Goal: Information Seeking & Learning: Learn about a topic

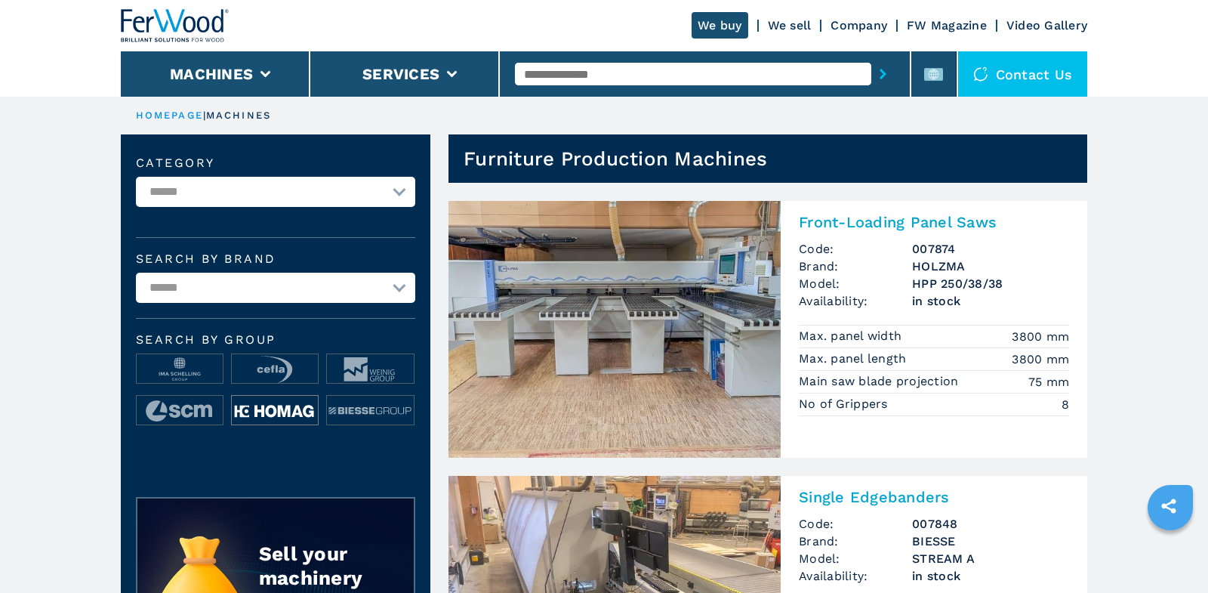
click at [286, 418] on img at bounding box center [275, 411] width 86 height 30
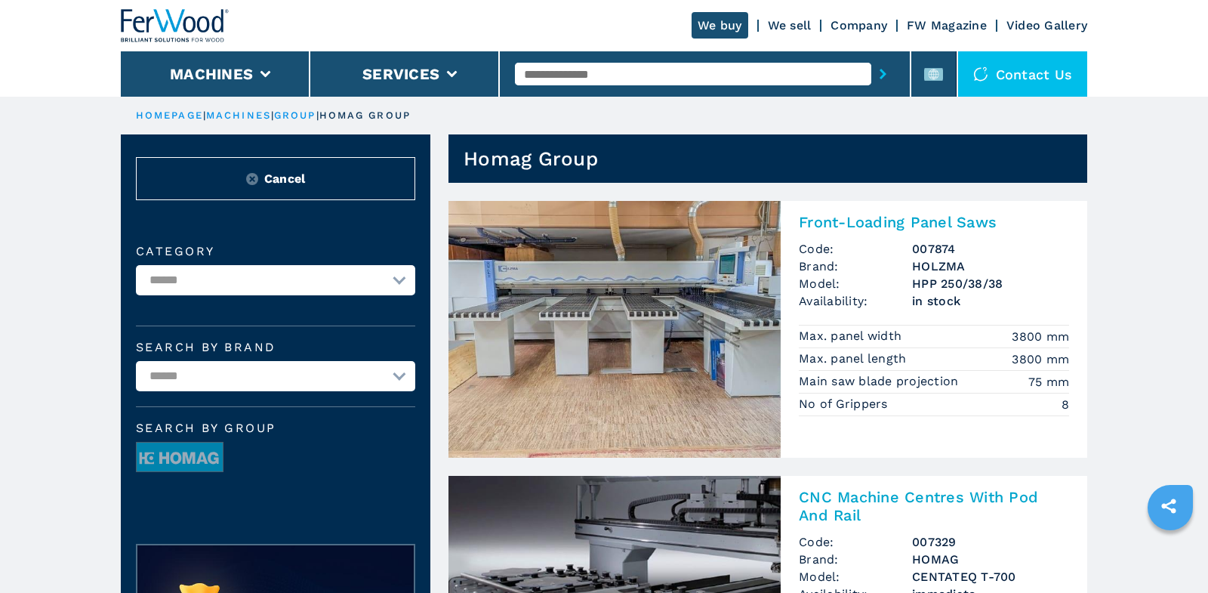
click at [390, 265] on select "**********" at bounding box center [275, 280] width 279 height 30
select select "**********"
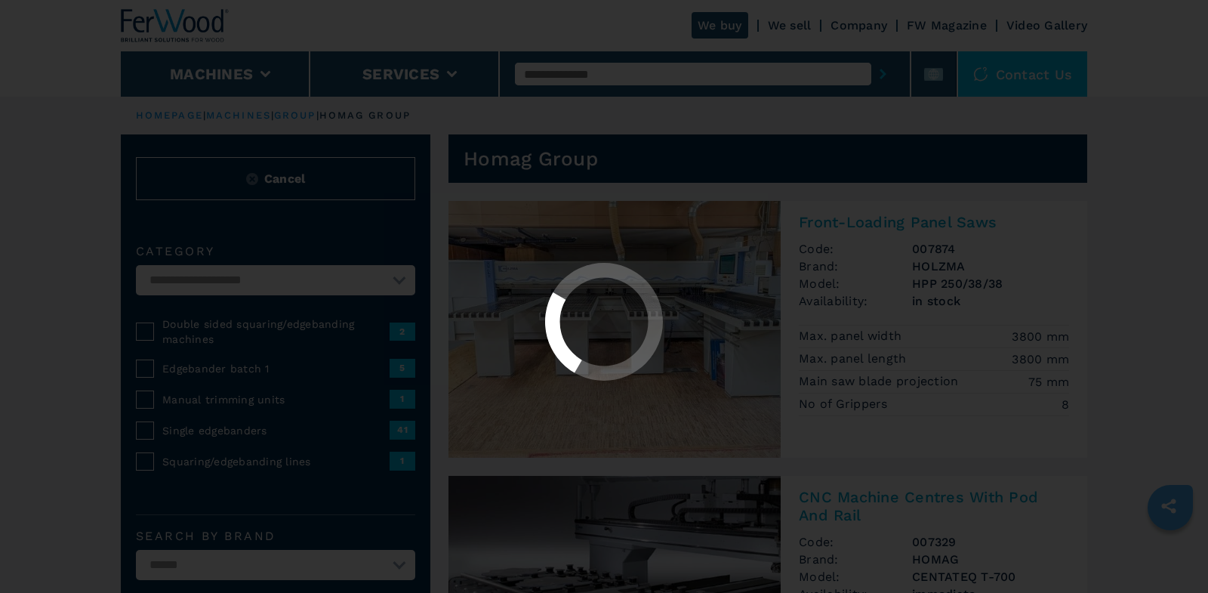
select select "**********"
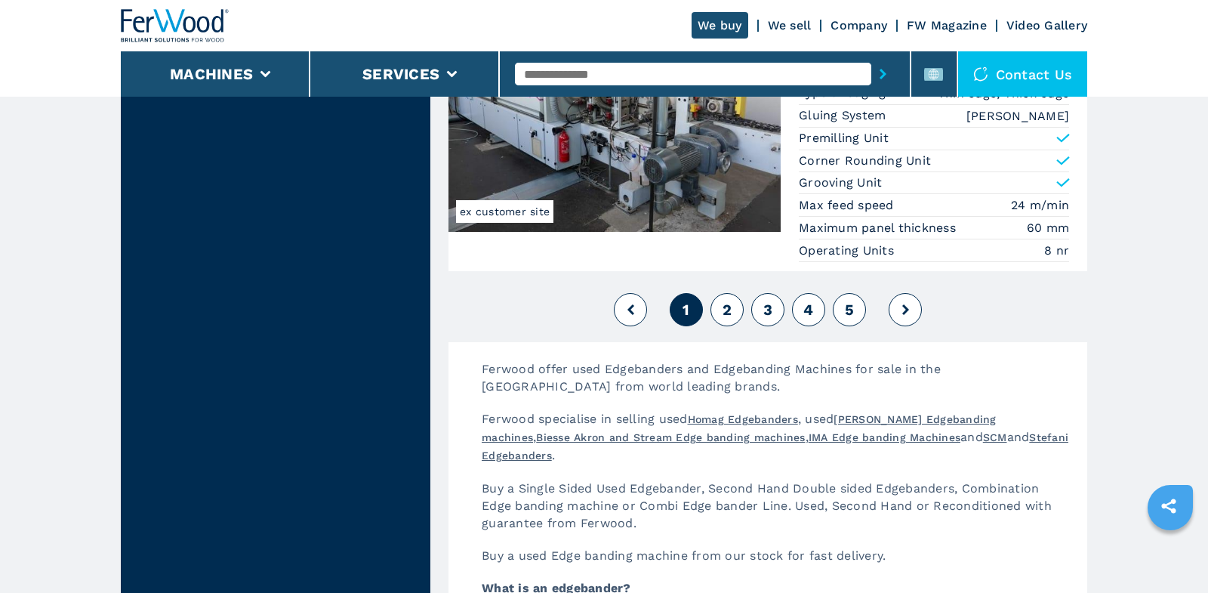
scroll to position [3880, 0]
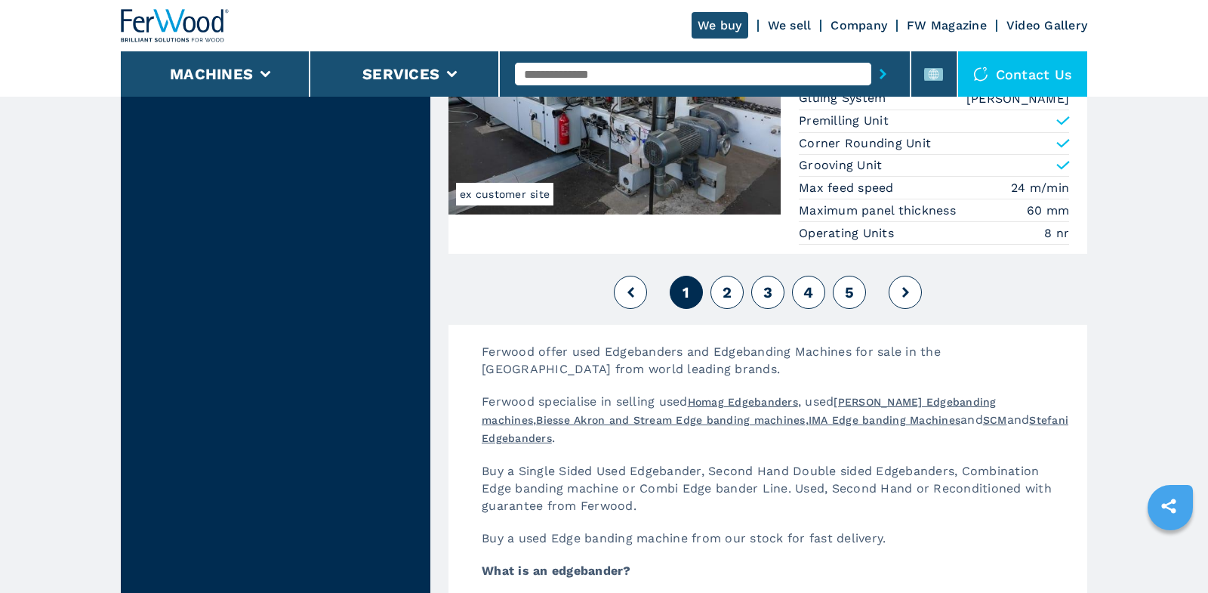
click at [737, 276] on button "2" at bounding box center [727, 292] width 33 height 33
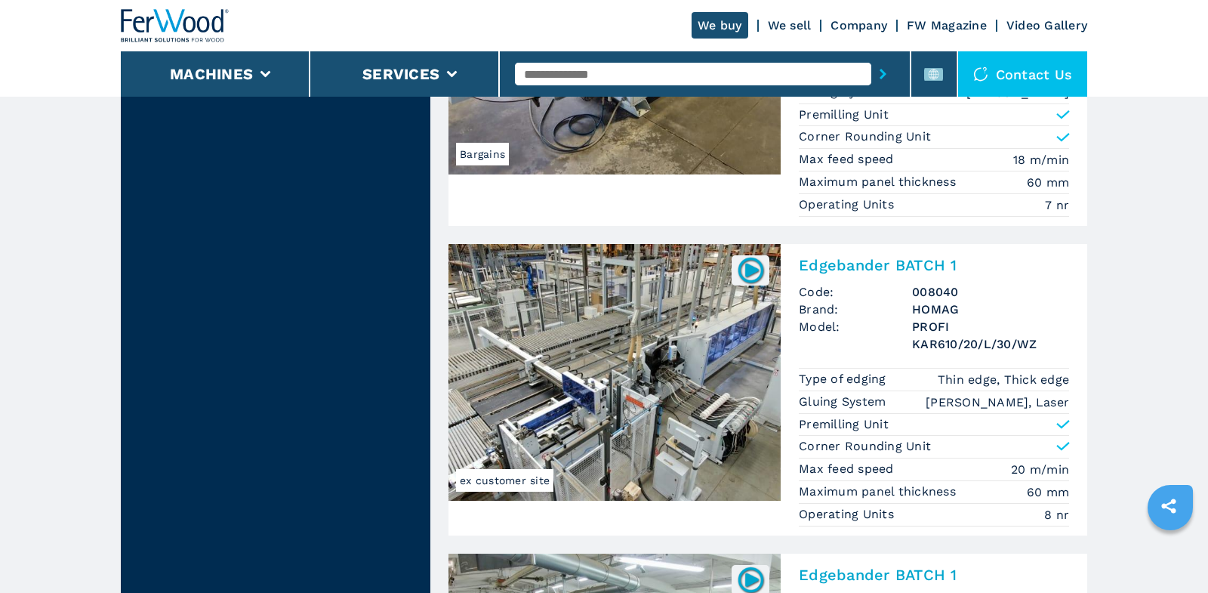
scroll to position [3031, 0]
click at [927, 255] on h2 "Edgebander BATCH 1" at bounding box center [934, 264] width 270 height 18
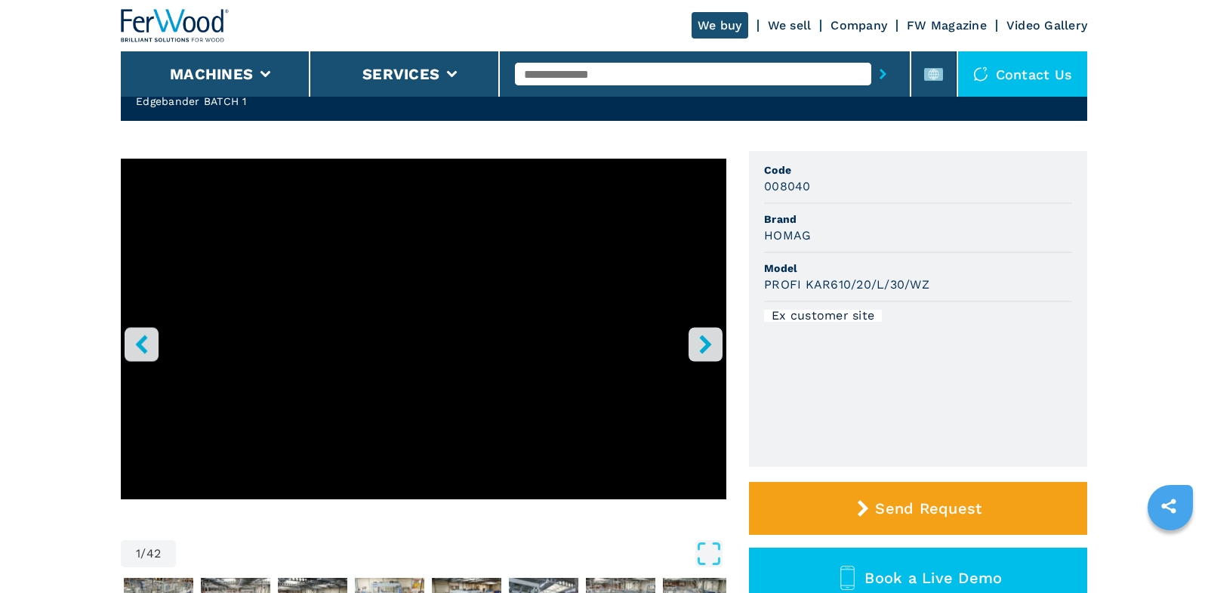
scroll to position [101, 0]
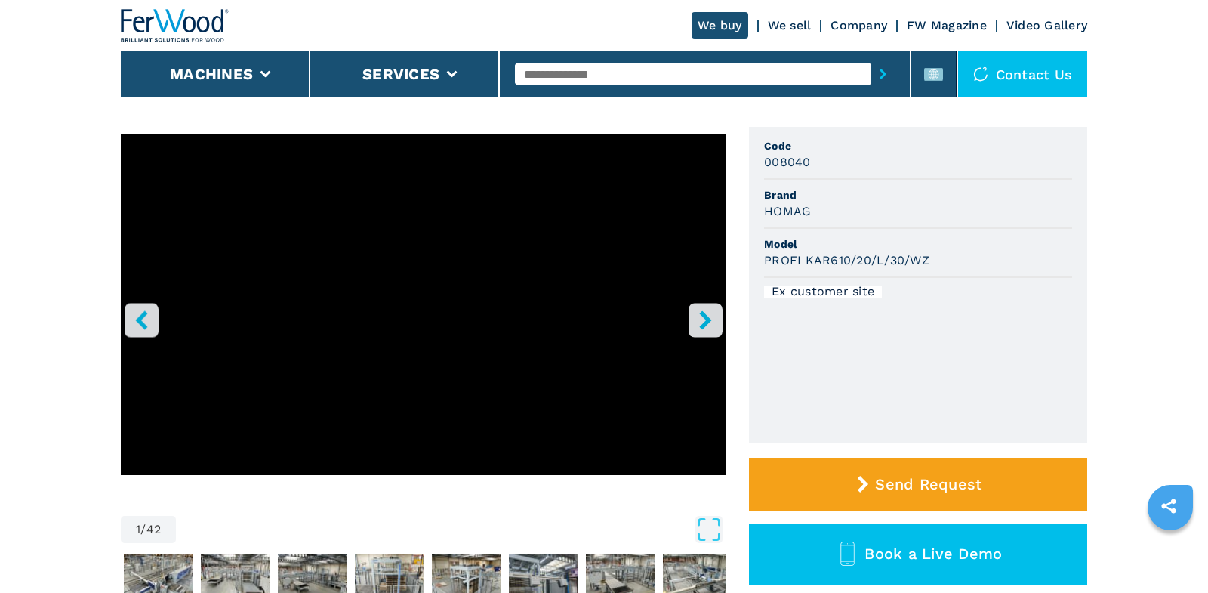
click at [701, 322] on icon "right-button" at bounding box center [705, 319] width 19 height 19
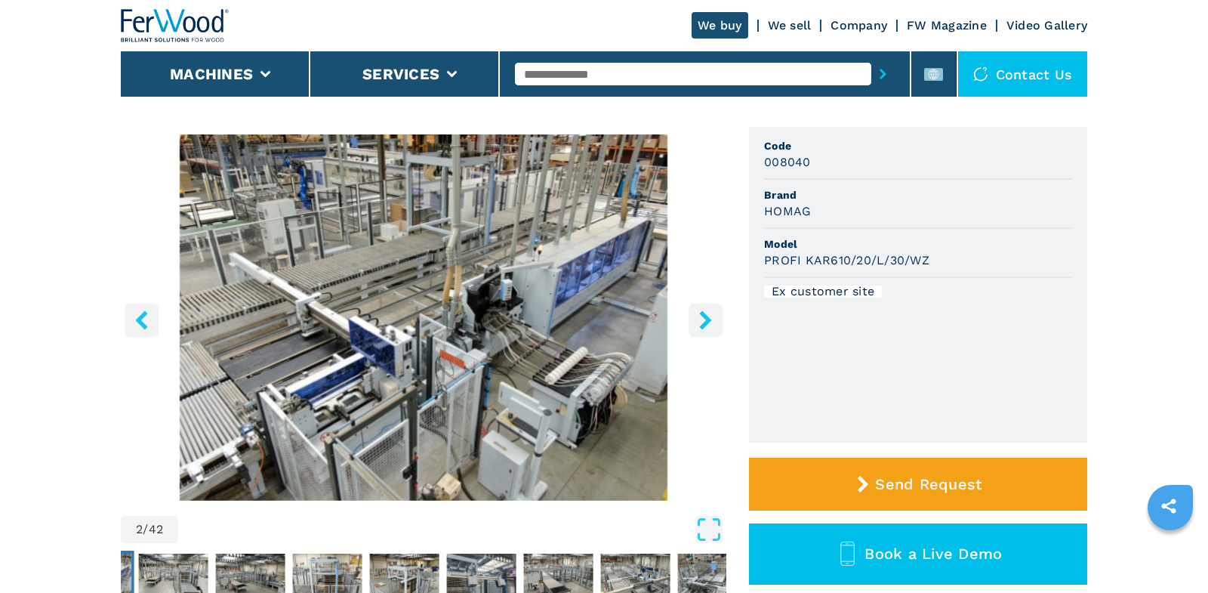
click at [701, 322] on icon "right-button" at bounding box center [705, 319] width 19 height 19
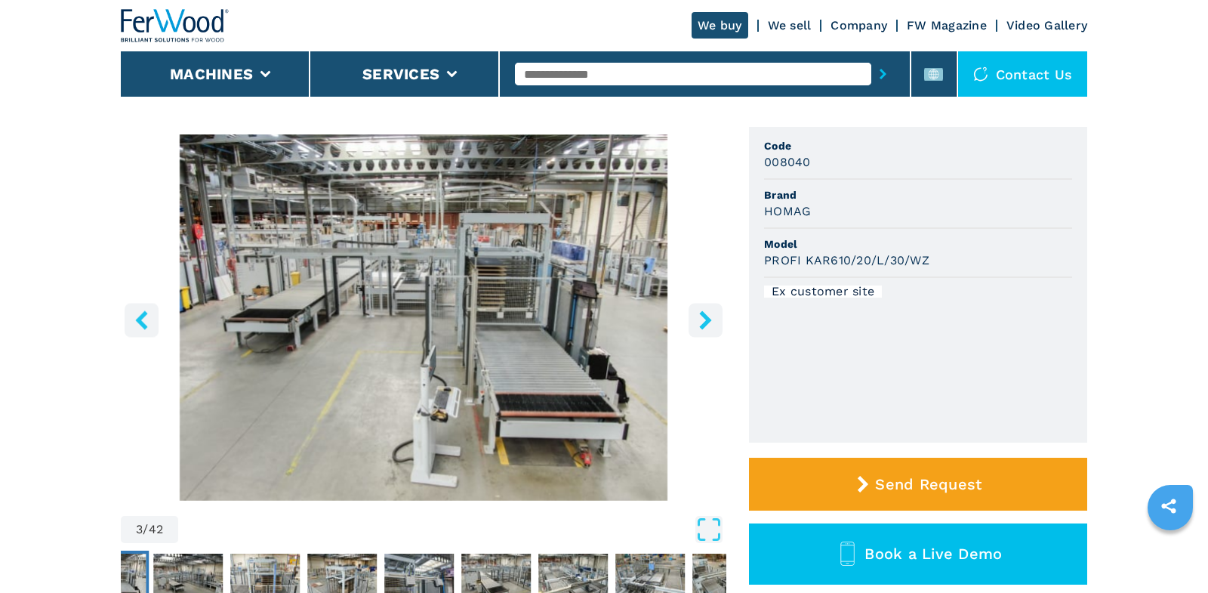
click at [701, 322] on icon "right-button" at bounding box center [705, 319] width 19 height 19
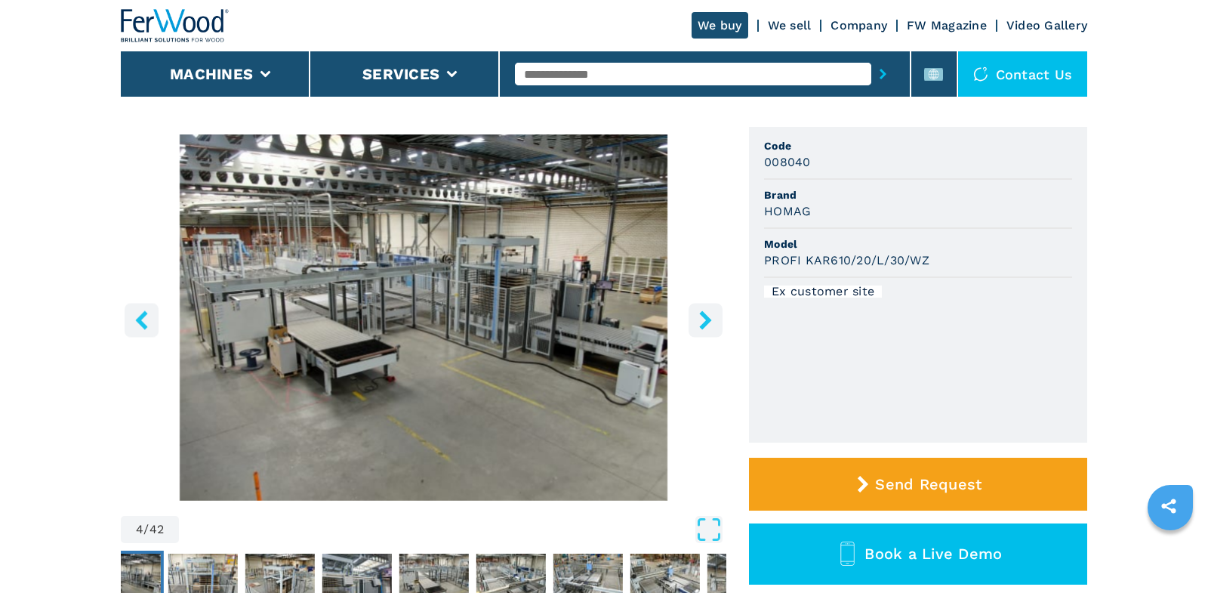
click at [701, 322] on icon "right-button" at bounding box center [705, 319] width 19 height 19
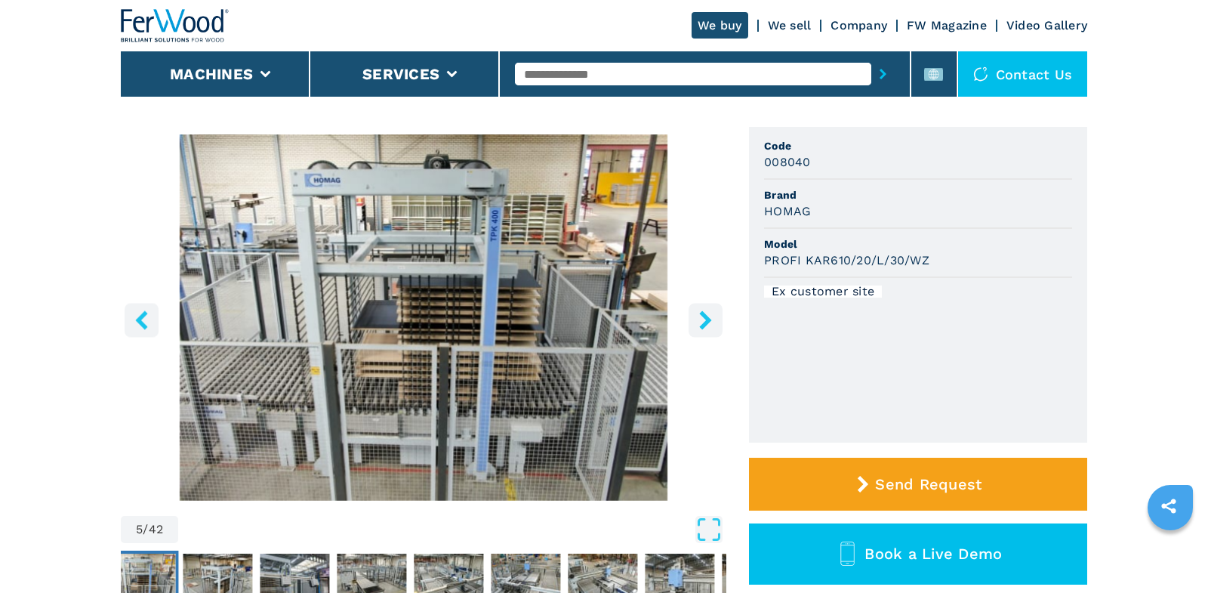
click at [701, 322] on icon "right-button" at bounding box center [705, 319] width 19 height 19
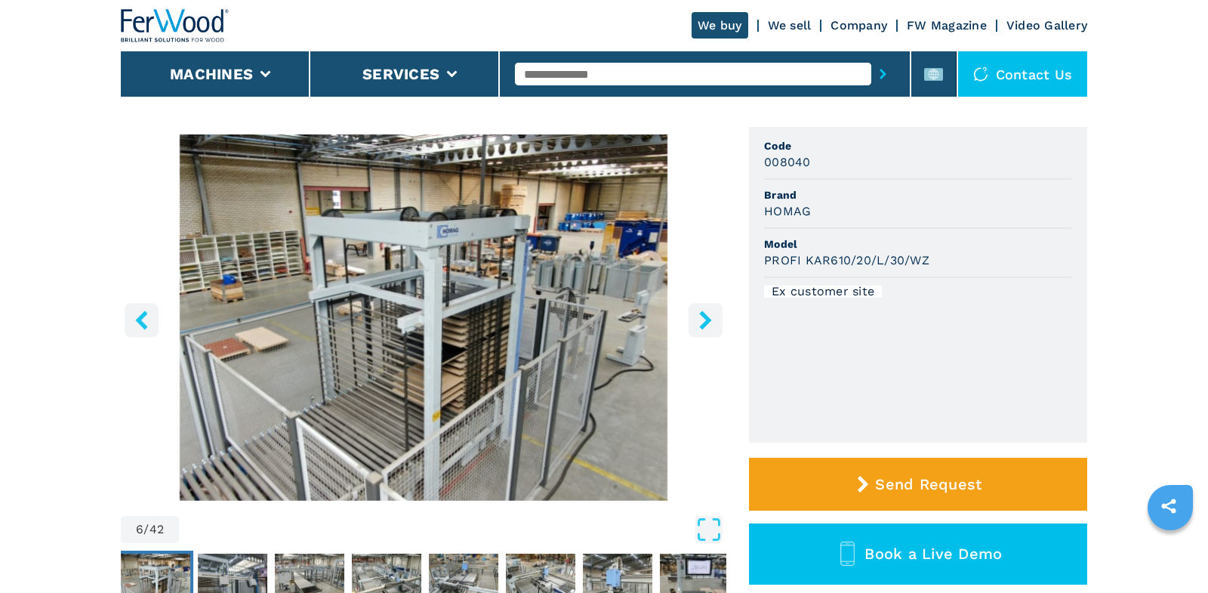
click at [701, 322] on icon "right-button" at bounding box center [705, 319] width 19 height 19
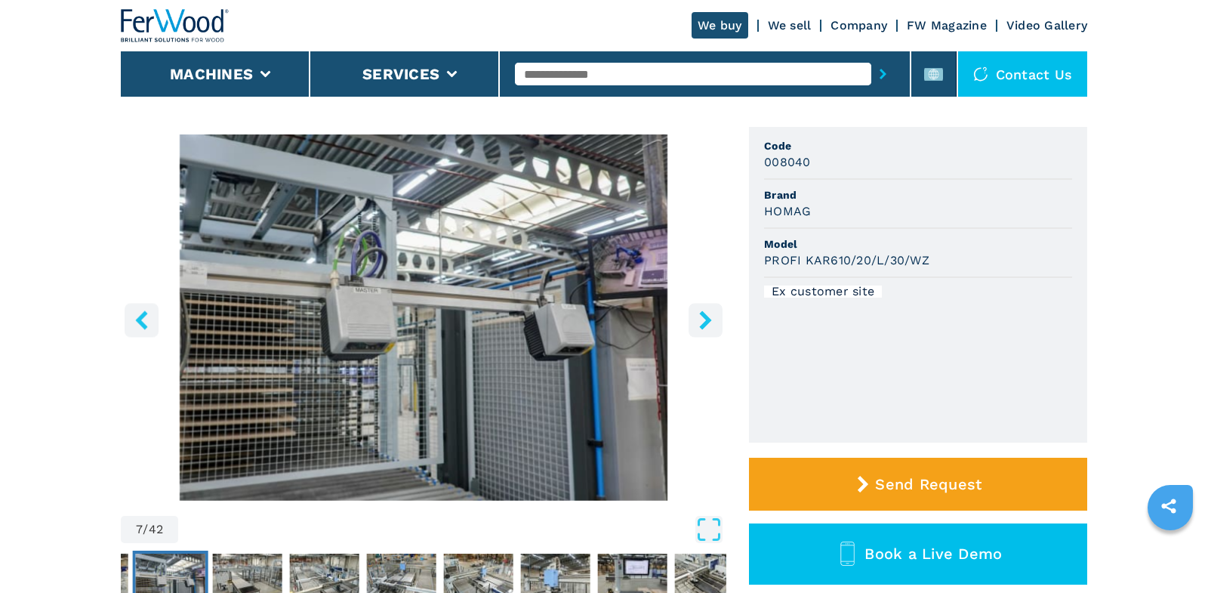
click at [701, 322] on icon "right-button" at bounding box center [705, 319] width 19 height 19
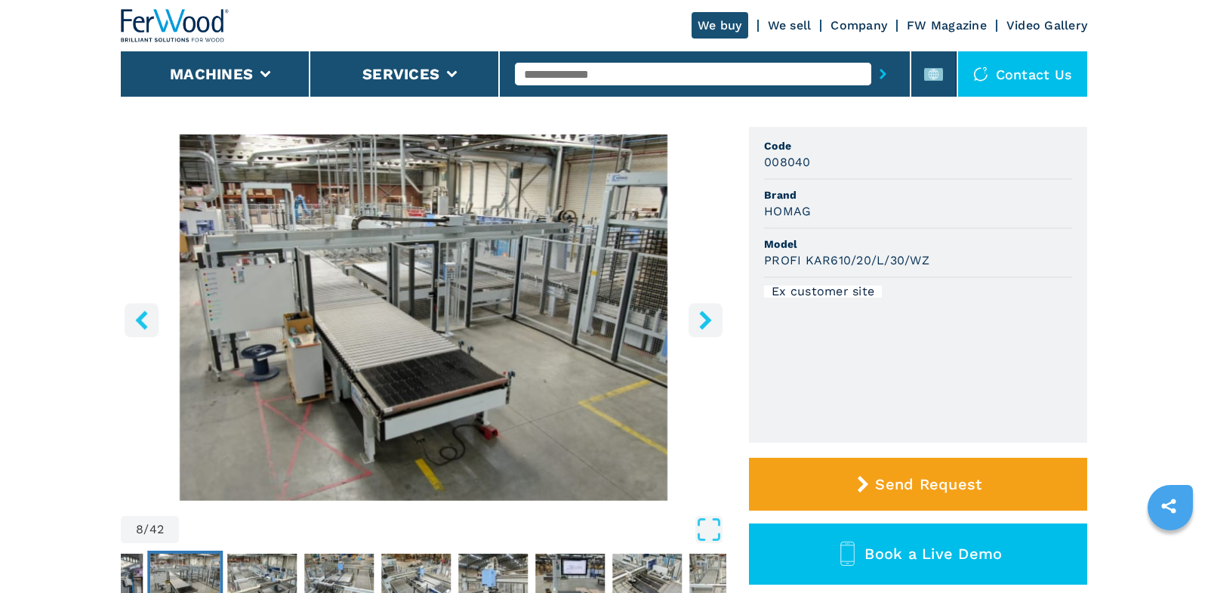
click at [662, 79] on input "text" at bounding box center [693, 74] width 356 height 23
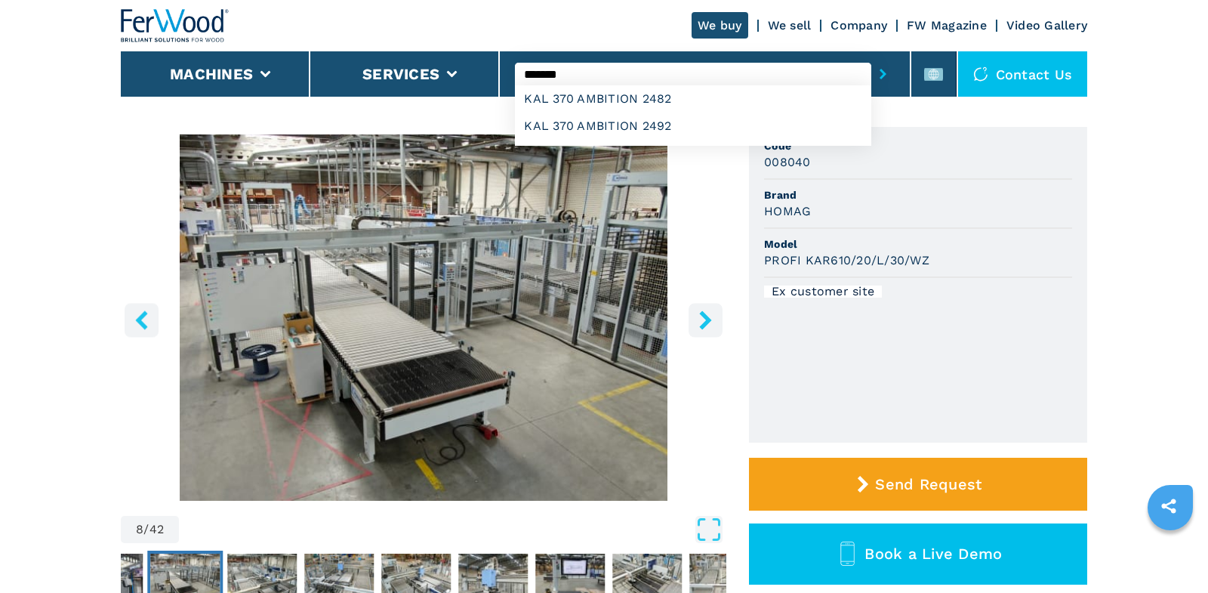
type input "*******"
click at [871, 57] on button "submit-button" at bounding box center [882, 74] width 23 height 35
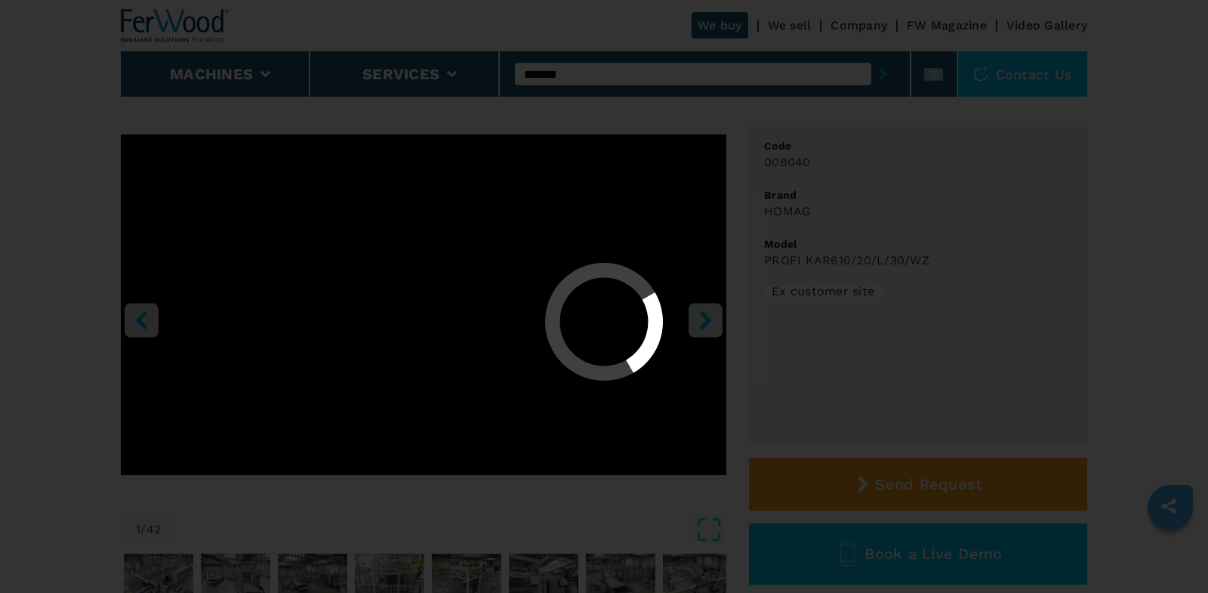
scroll to position [0, 0]
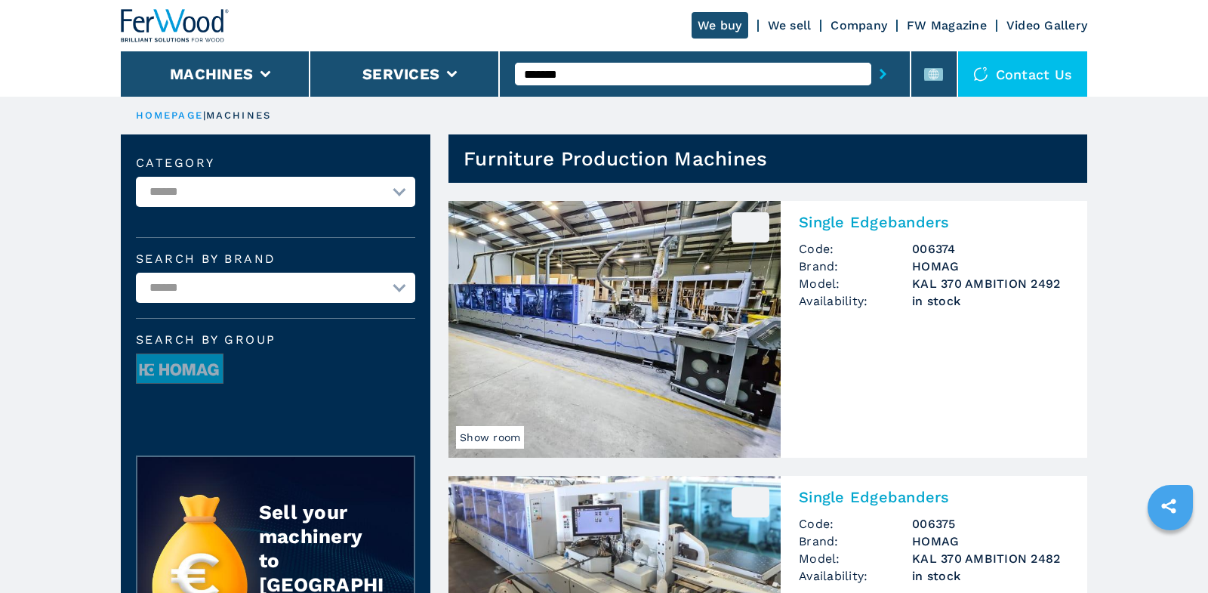
click at [888, 224] on h2 "Single Edgebanders" at bounding box center [934, 222] width 270 height 18
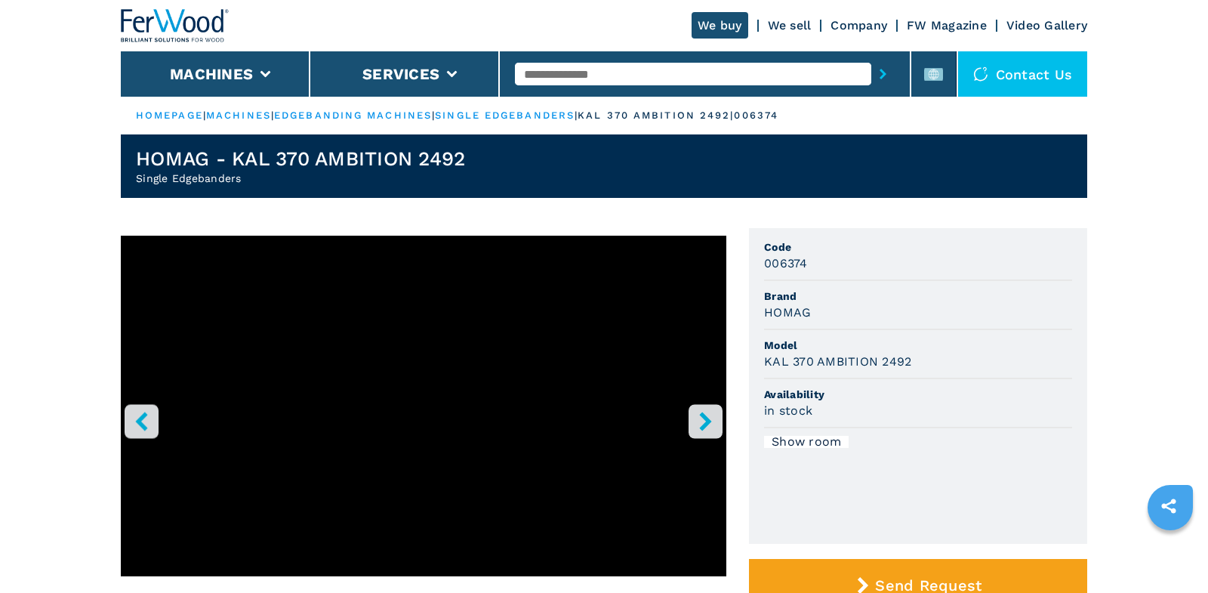
click at [708, 427] on icon "right-button" at bounding box center [705, 421] width 19 height 19
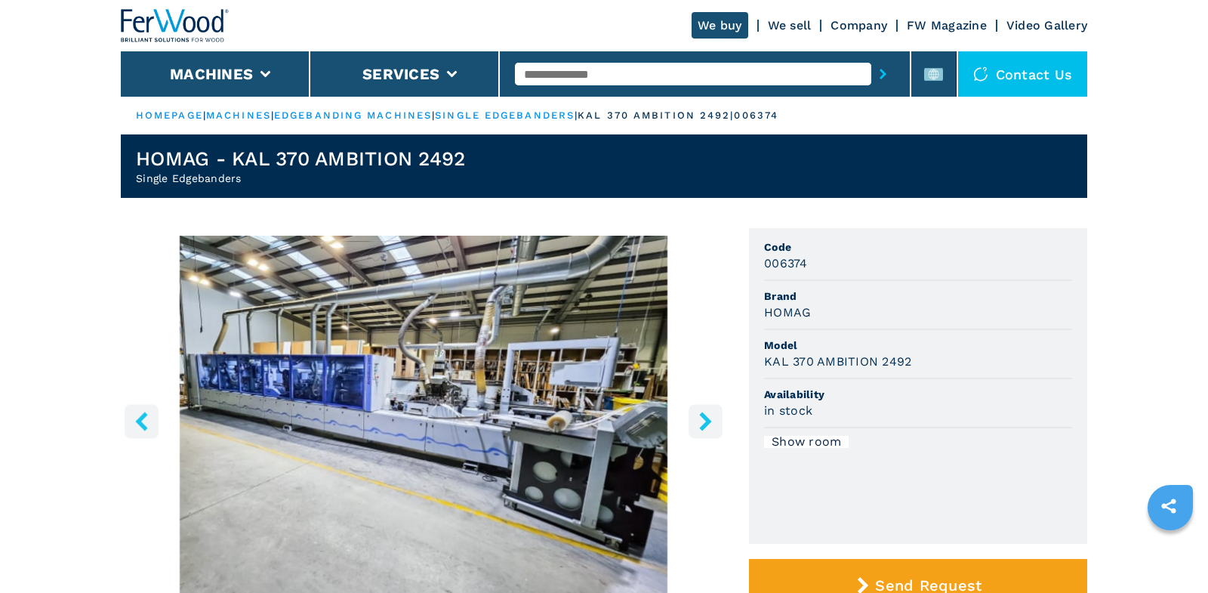
click at [708, 427] on icon "right-button" at bounding box center [705, 421] width 19 height 19
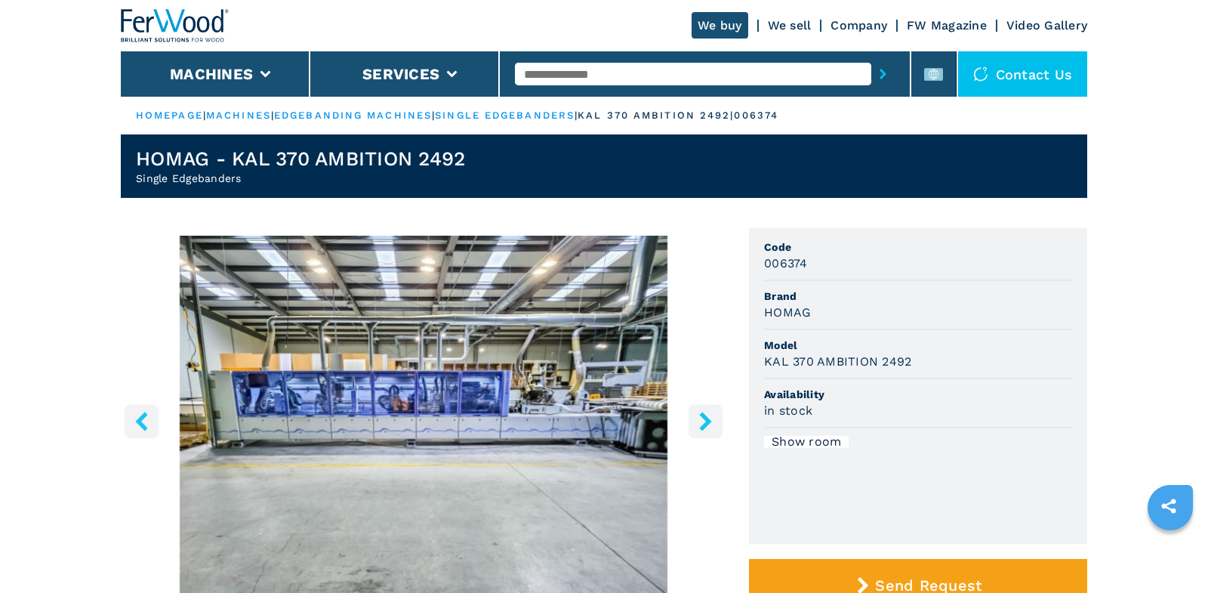
click at [708, 427] on icon "right-button" at bounding box center [705, 421] width 19 height 19
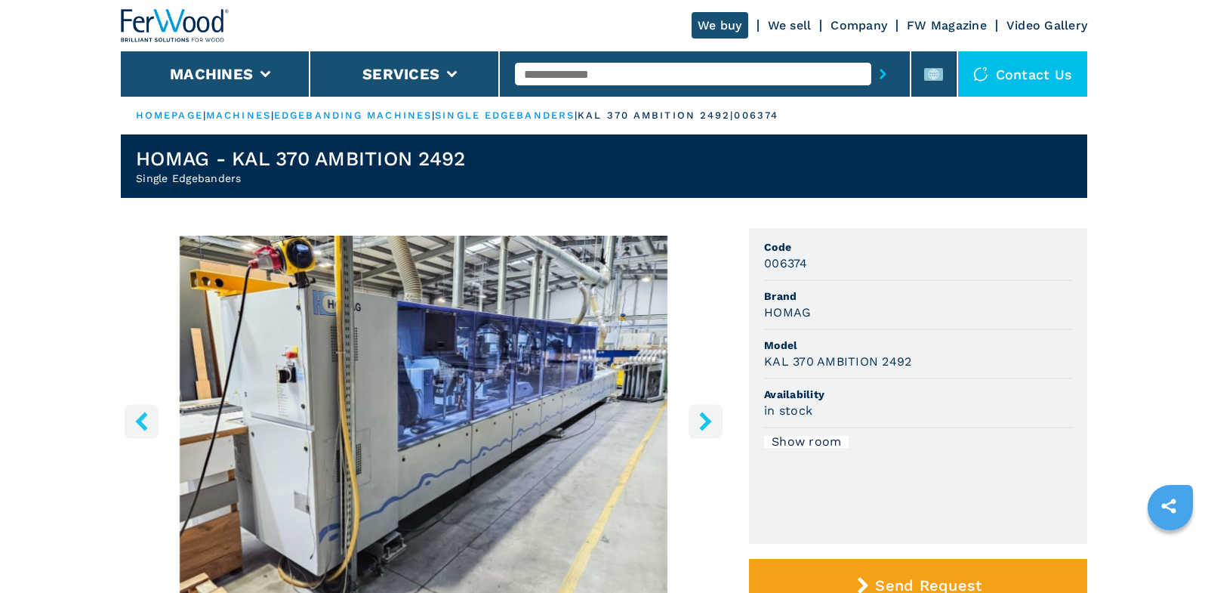
click at [708, 427] on icon "right-button" at bounding box center [705, 421] width 19 height 19
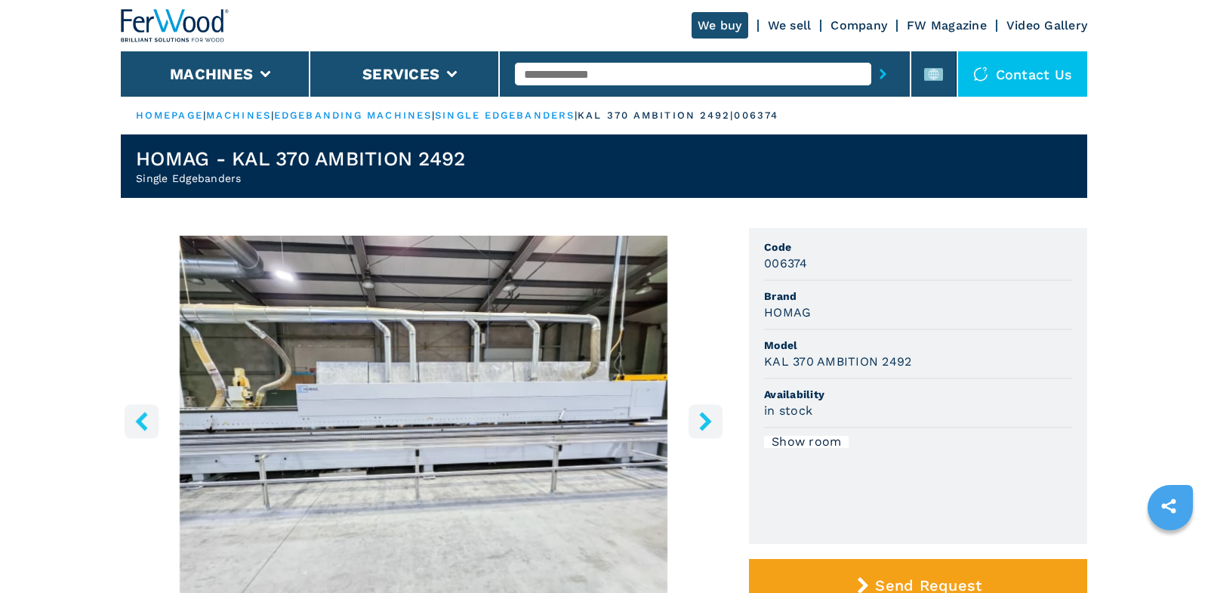
click at [708, 427] on icon "right-button" at bounding box center [705, 421] width 19 height 19
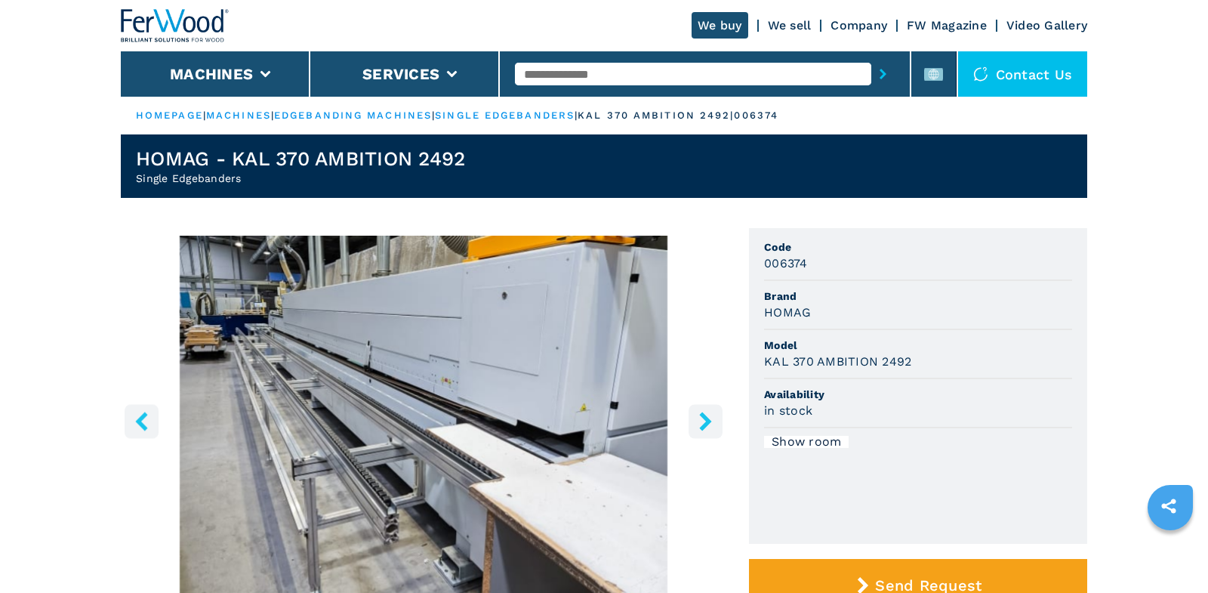
click at [708, 427] on icon "right-button" at bounding box center [705, 421] width 19 height 19
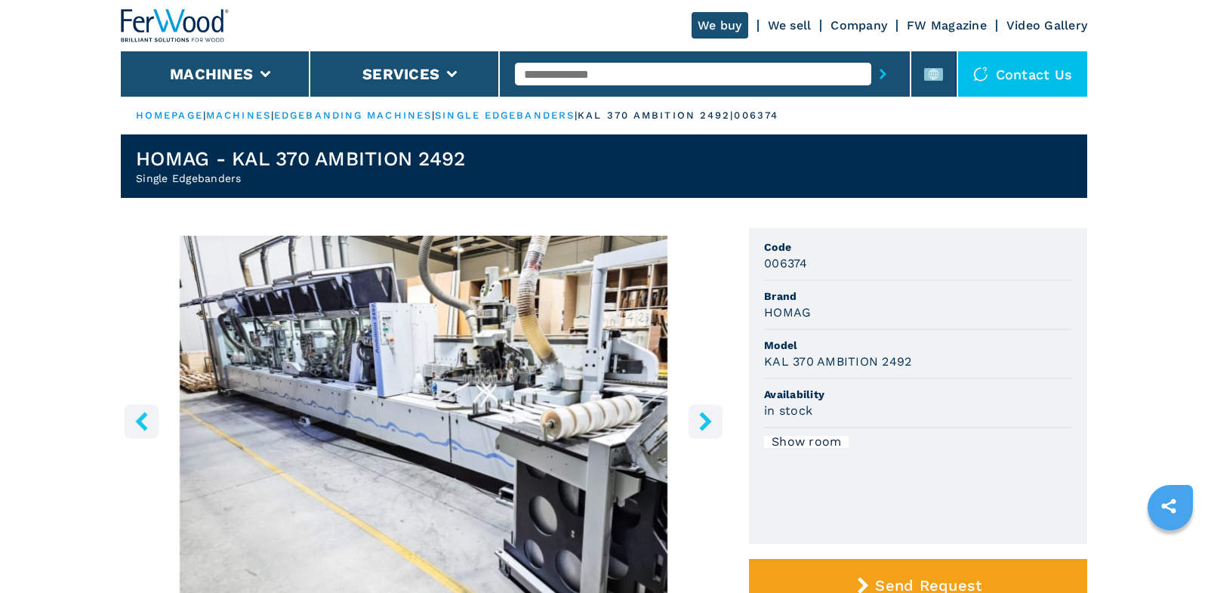
click at [708, 427] on icon "right-button" at bounding box center [705, 421] width 19 height 19
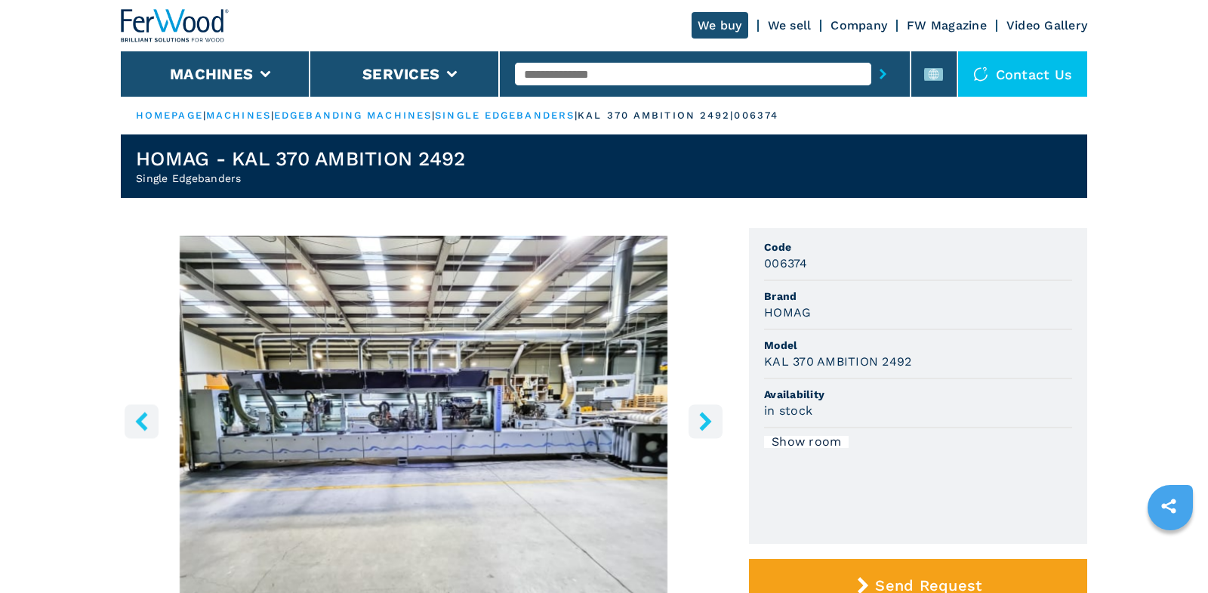
click at [708, 427] on icon "right-button" at bounding box center [705, 421] width 19 height 19
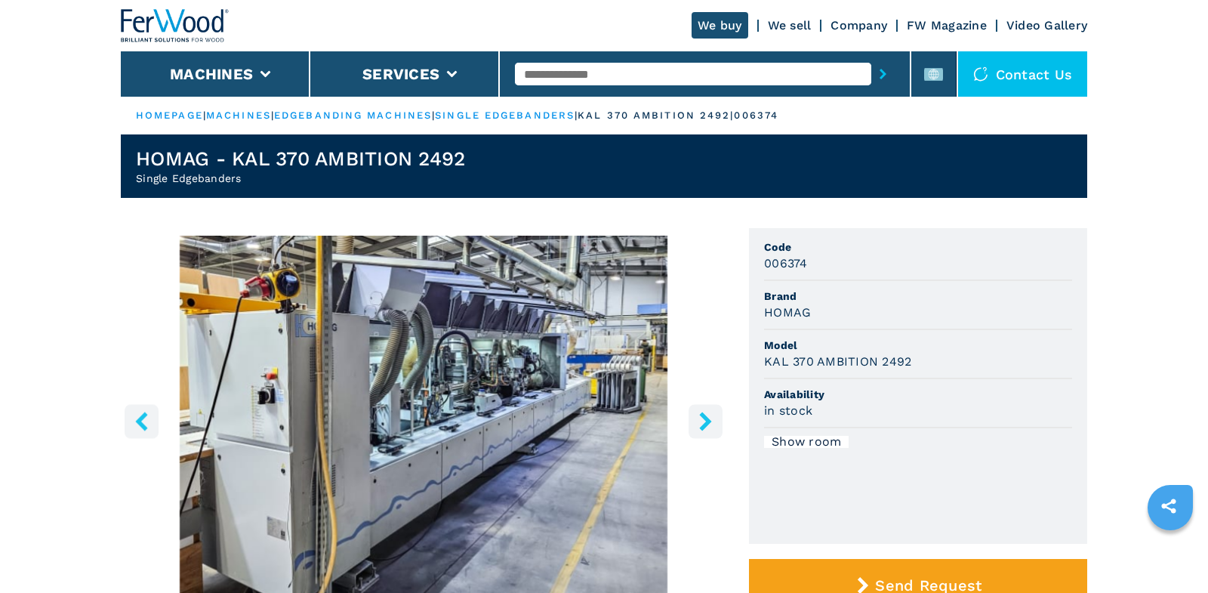
click at [708, 427] on icon "right-button" at bounding box center [705, 421] width 19 height 19
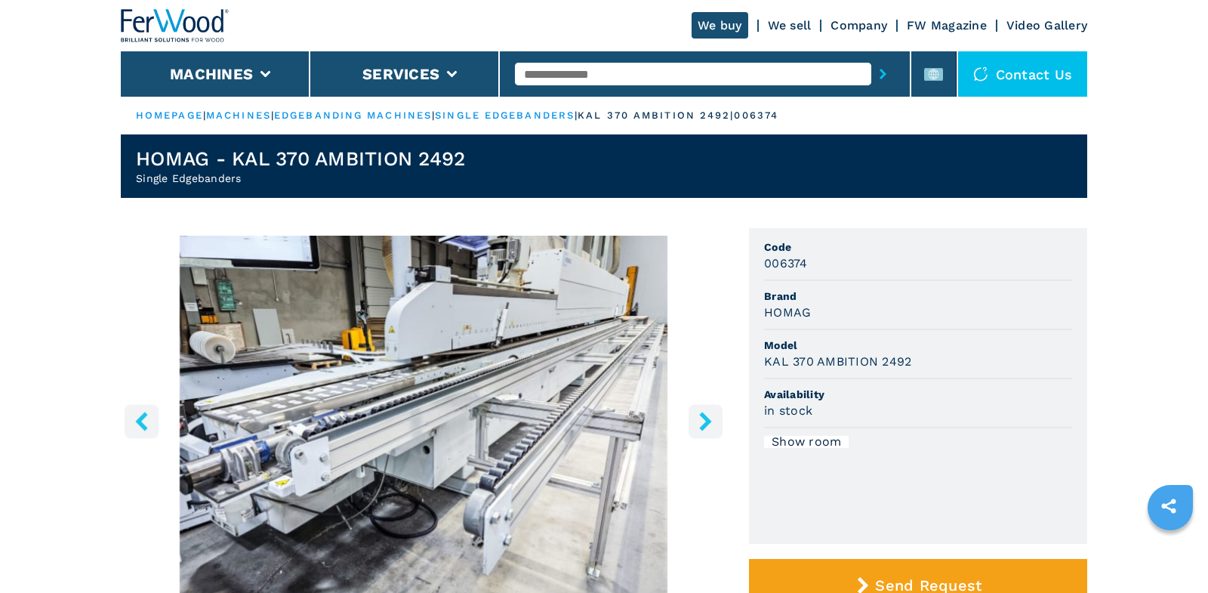
click at [708, 427] on icon "right-button" at bounding box center [705, 421] width 19 height 19
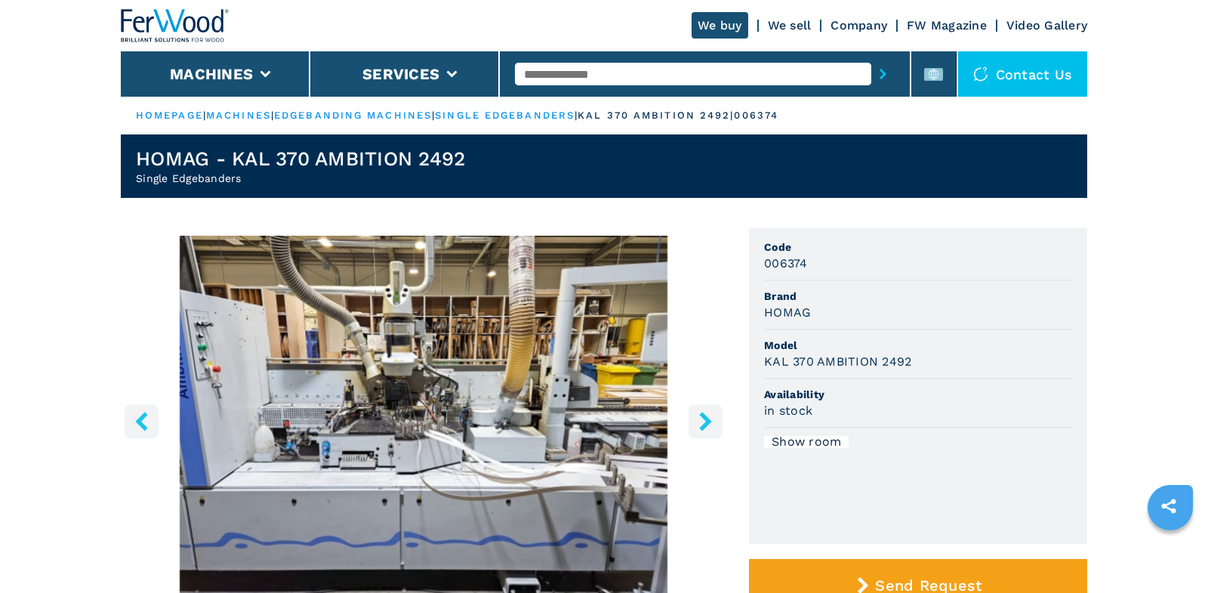
click at [708, 427] on icon "right-button" at bounding box center [705, 421] width 19 height 19
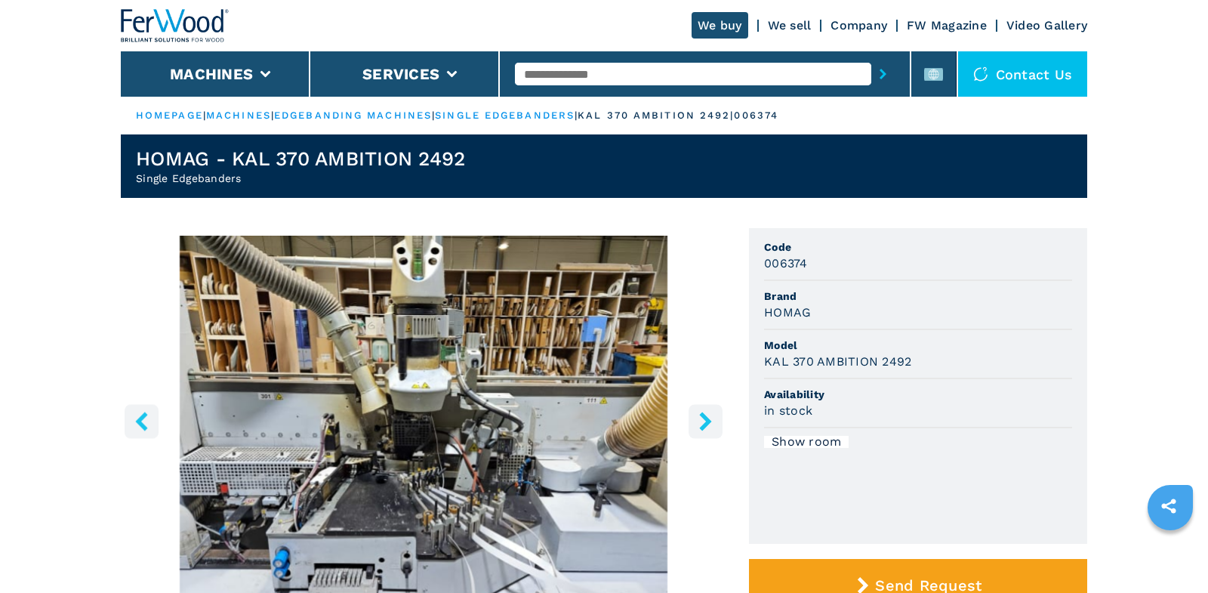
click at [708, 427] on icon "right-button" at bounding box center [705, 421] width 19 height 19
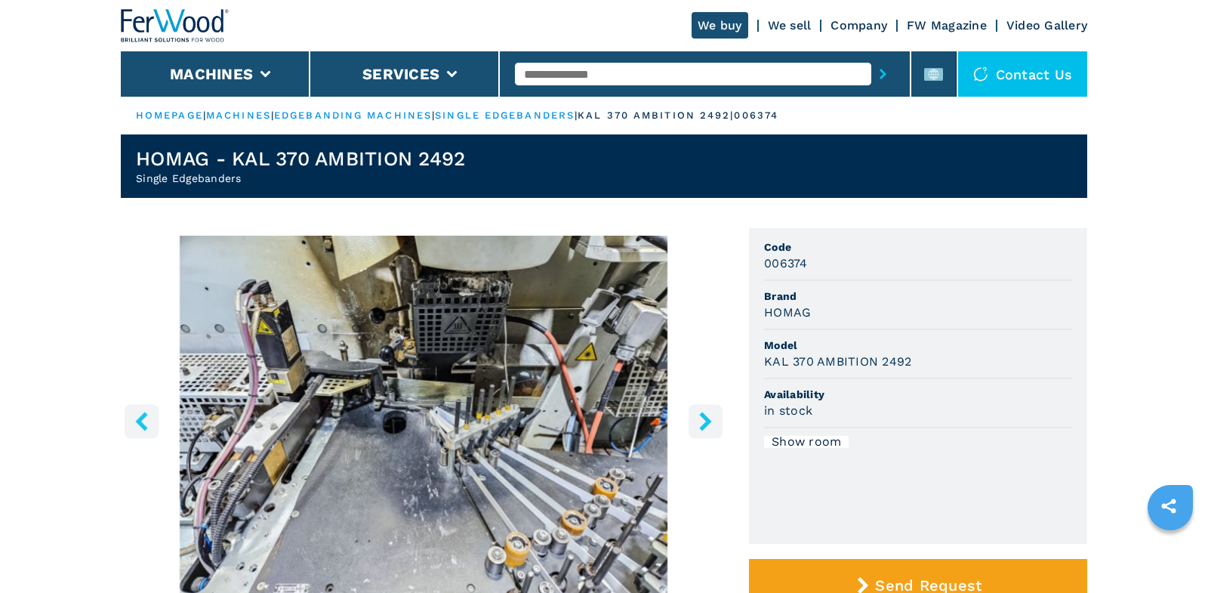
click at [708, 427] on icon "right-button" at bounding box center [705, 421] width 19 height 19
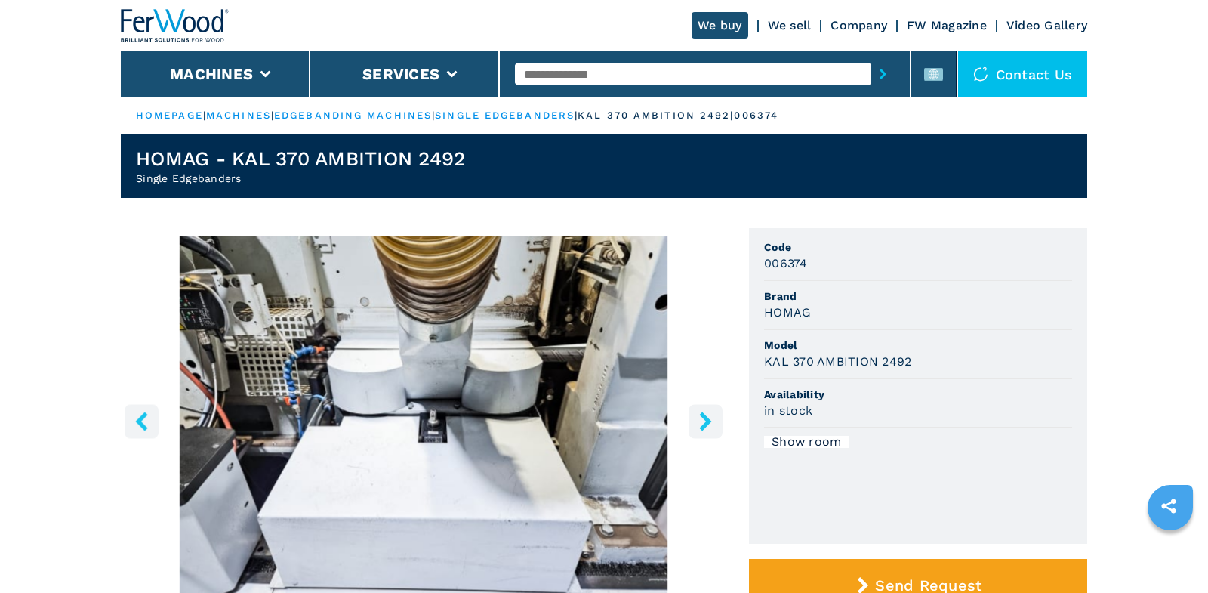
click at [708, 427] on icon "right-button" at bounding box center [705, 421] width 19 height 19
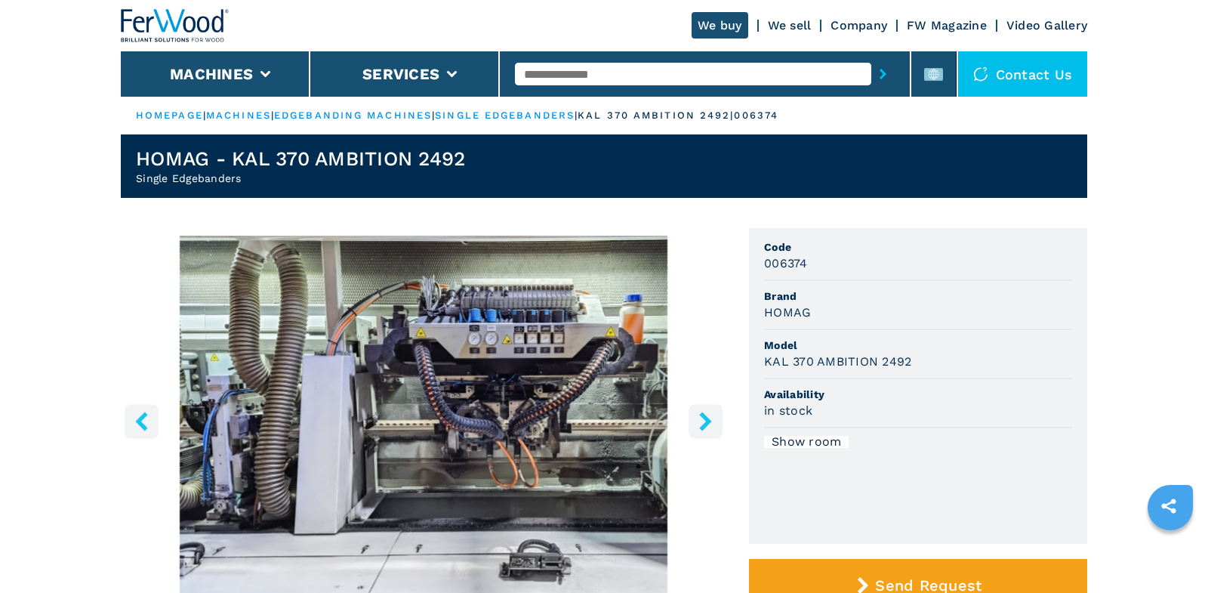
click at [708, 427] on icon "right-button" at bounding box center [705, 421] width 19 height 19
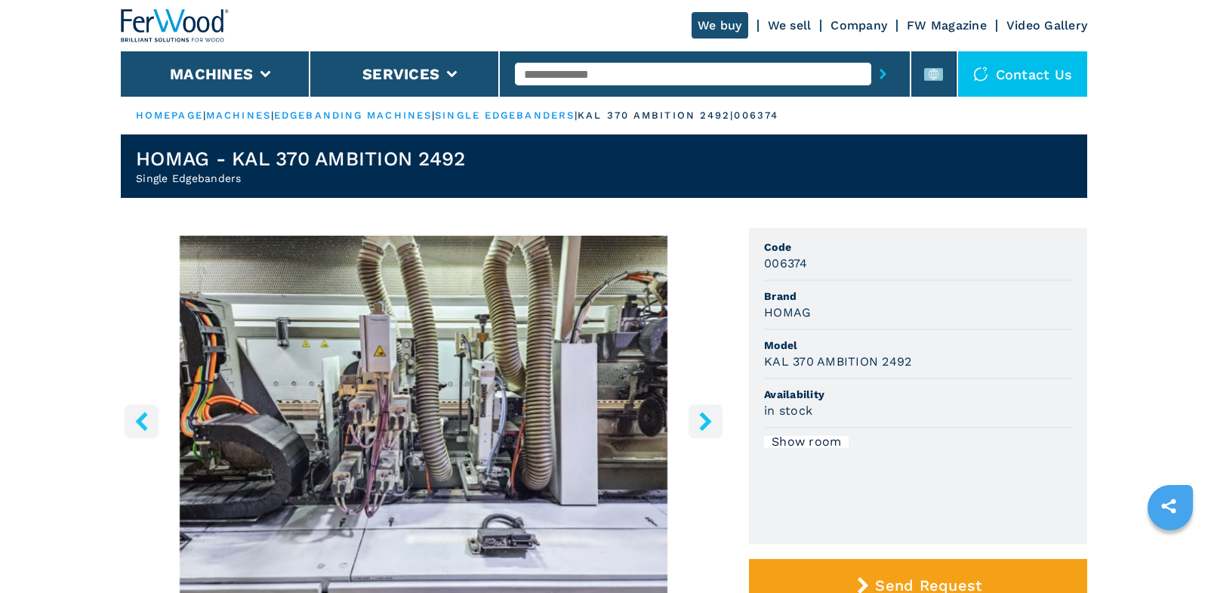
scroll to position [71, 0]
